Goal: Transaction & Acquisition: Purchase product/service

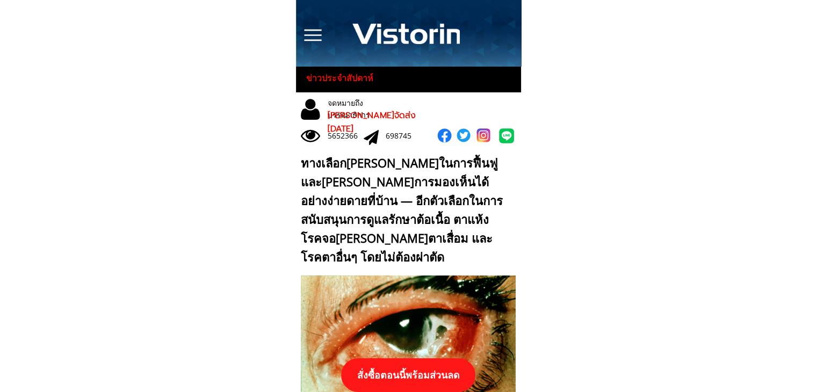
click at [440, 377] on p "สั่งซื้อตอนนี้พร้อมส่วนลด" at bounding box center [408, 375] width 134 height 34
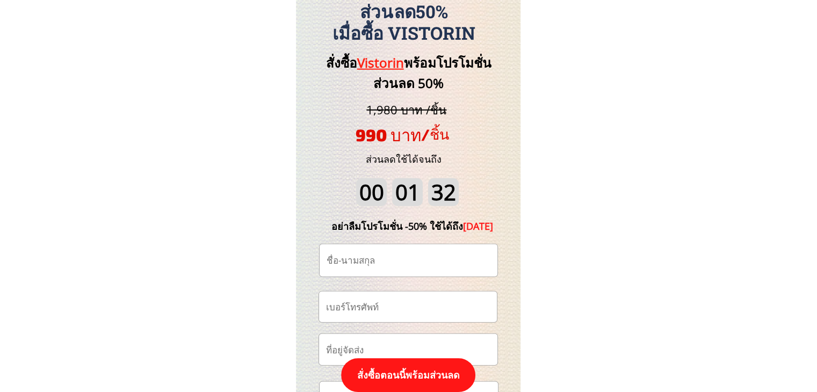
scroll to position [11205, 0]
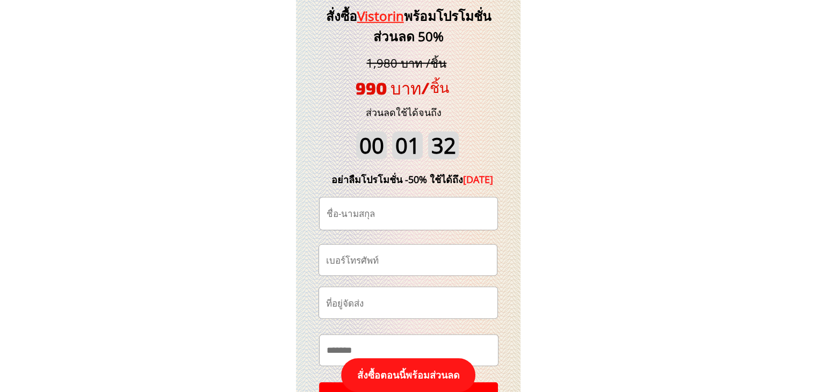
click at [421, 267] on input "tel" at bounding box center [407, 260] width 169 height 31
paste input "0959938197"
type input "0959938197"
click at [428, 215] on input "text" at bounding box center [408, 214] width 169 height 32
paste input "สมัย [PERSON_NAME]"
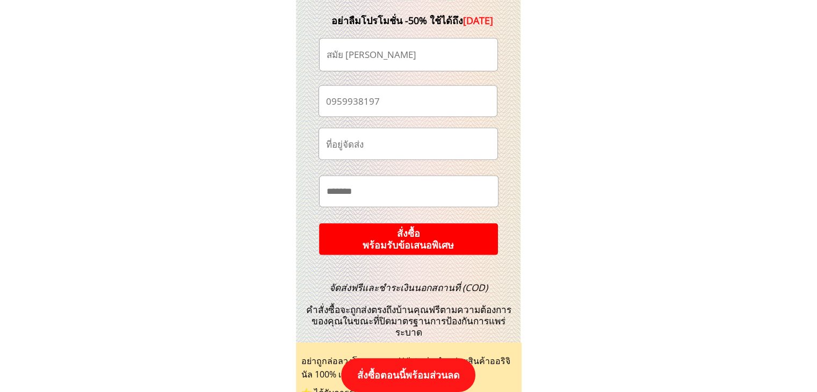
scroll to position [11366, 0]
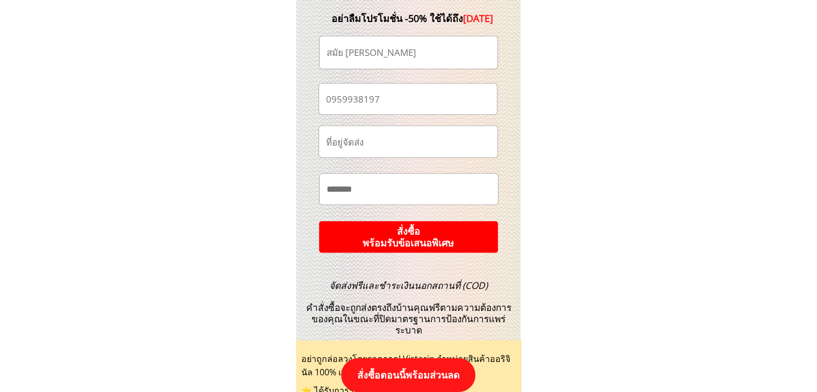
type input "สมัย [PERSON_NAME]"
click at [428, 247] on p "สั่งซื้อ พร้อมรับข้อเสนอพิเศษ" at bounding box center [407, 237] width 181 height 32
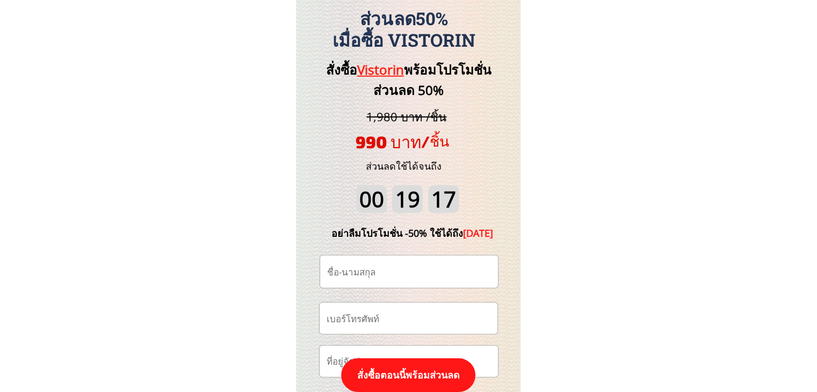
scroll to position [11258, 0]
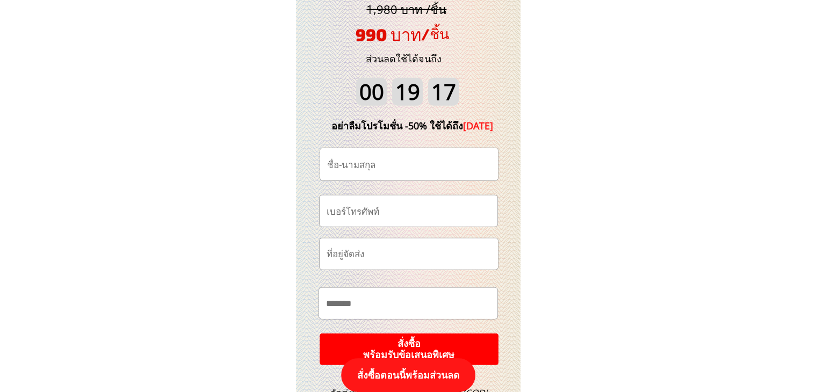
click at [401, 166] on input "text" at bounding box center [408, 164] width 169 height 32
type input "test"
click at [394, 210] on input "tel" at bounding box center [408, 210] width 169 height 31
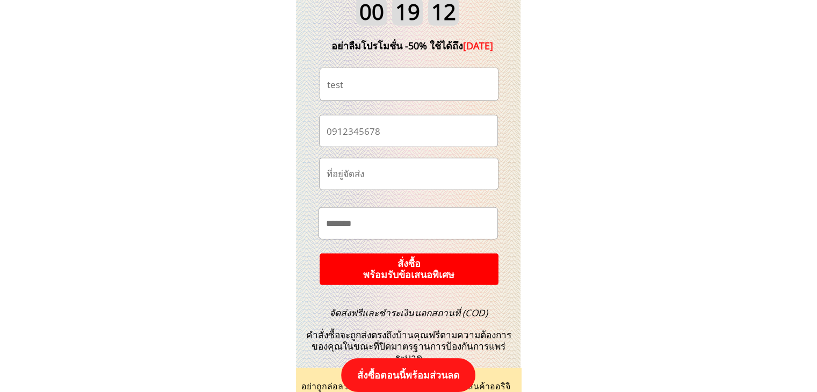
scroll to position [11366, 0]
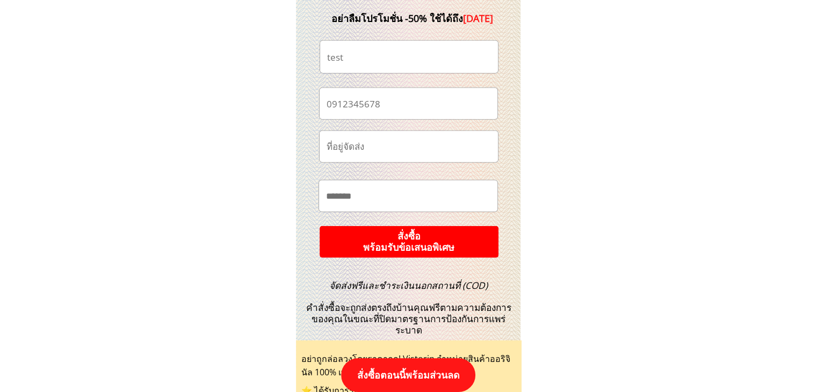
type input "0912345678"
click at [415, 237] on p "สั่งซื้อ พร้อมรับข้อเสนอพิเศษ" at bounding box center [408, 242] width 179 height 32
